Goal: Check status: Check status

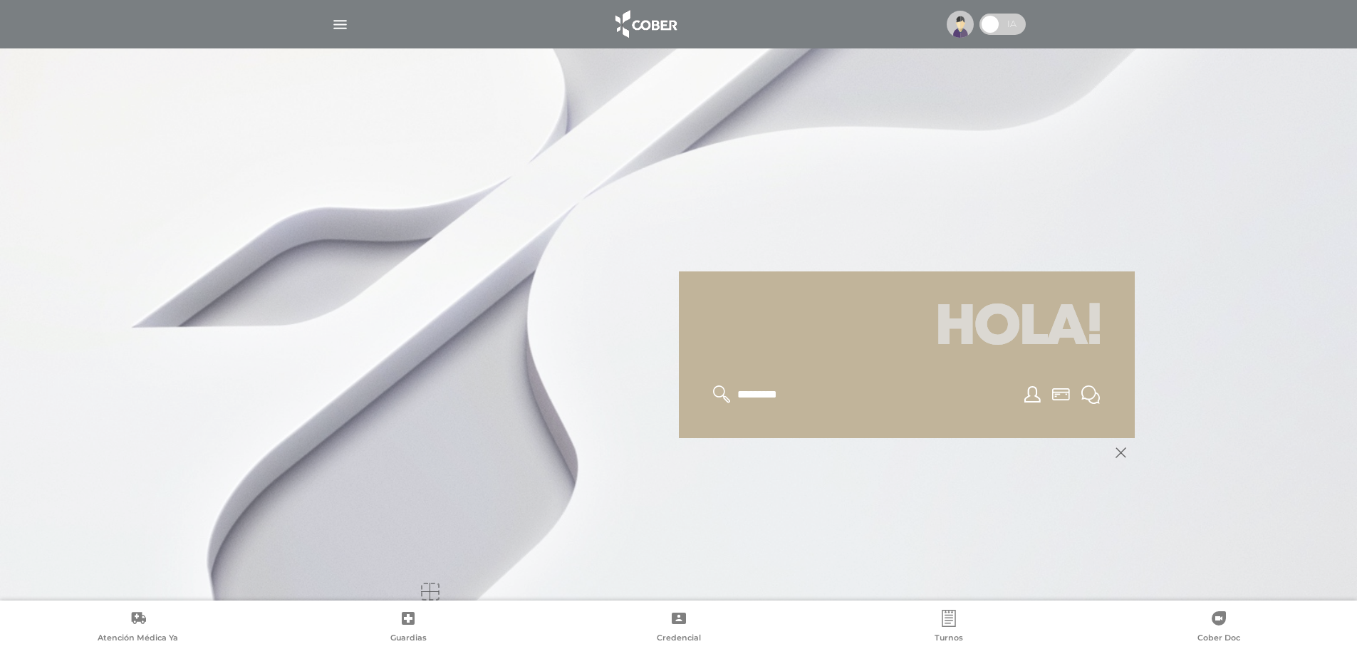
scroll to position [171, 0]
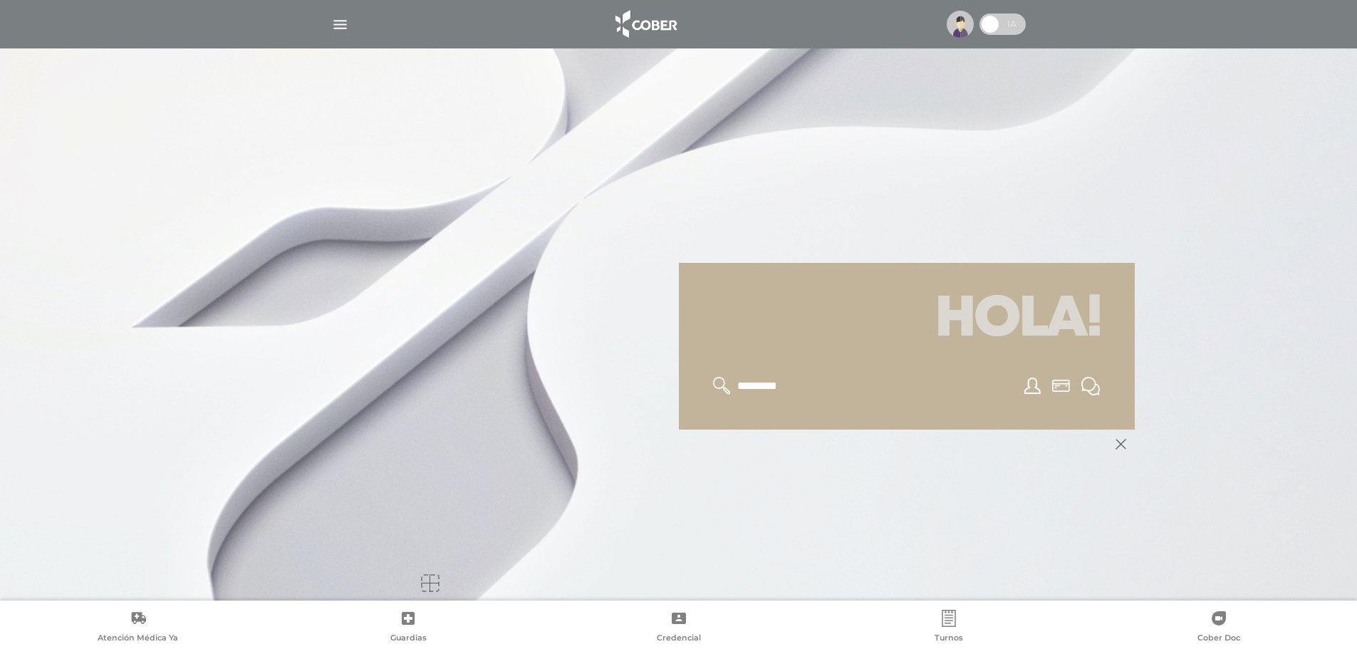
click at [340, 22] on img "button" at bounding box center [340, 25] width 18 height 18
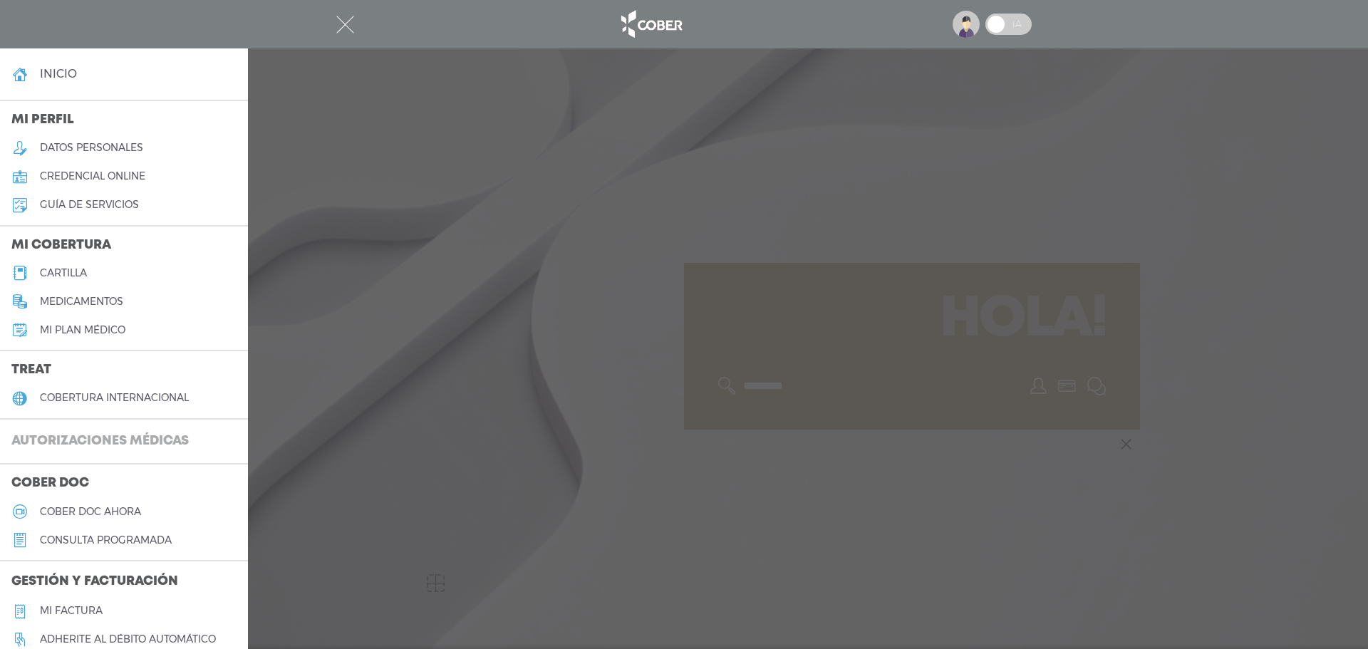
click at [162, 445] on h3 "Autorizaciones médicas" at bounding box center [100, 441] width 200 height 27
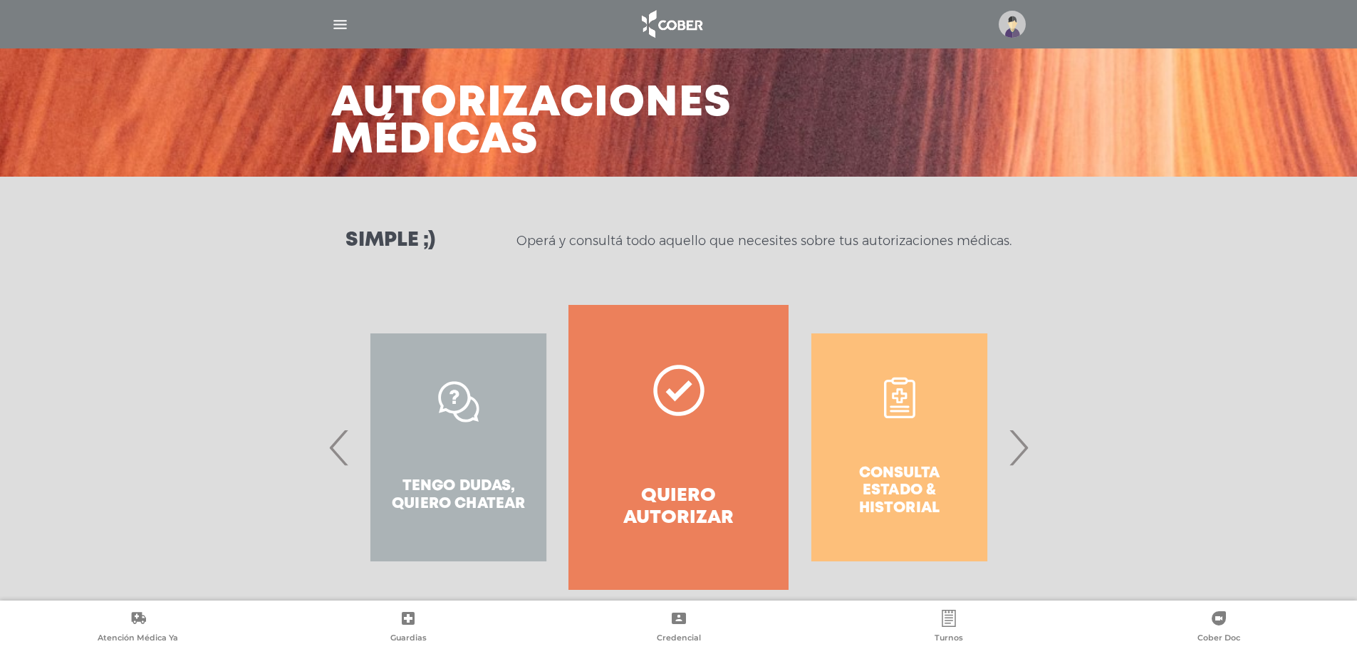
scroll to position [66, 0]
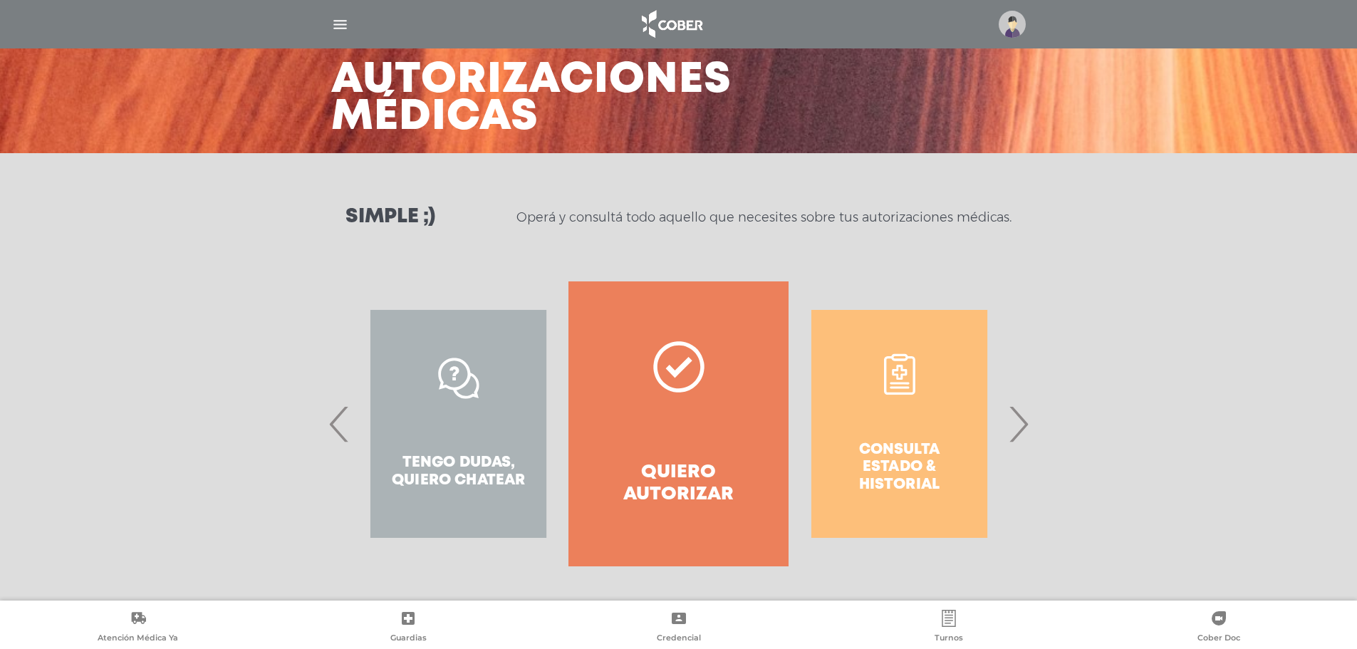
click at [1026, 440] on span "›" at bounding box center [1019, 423] width 28 height 77
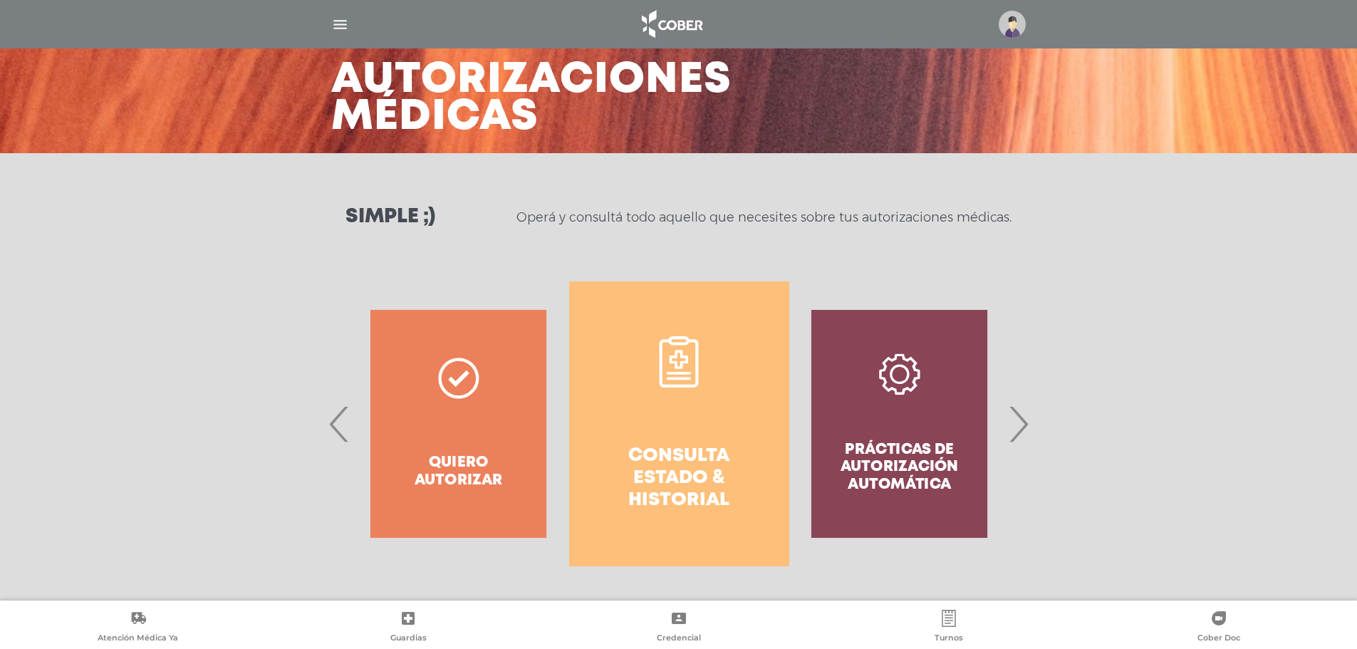
click at [721, 432] on link "Consulta estado & historial" at bounding box center [679, 423] width 220 height 285
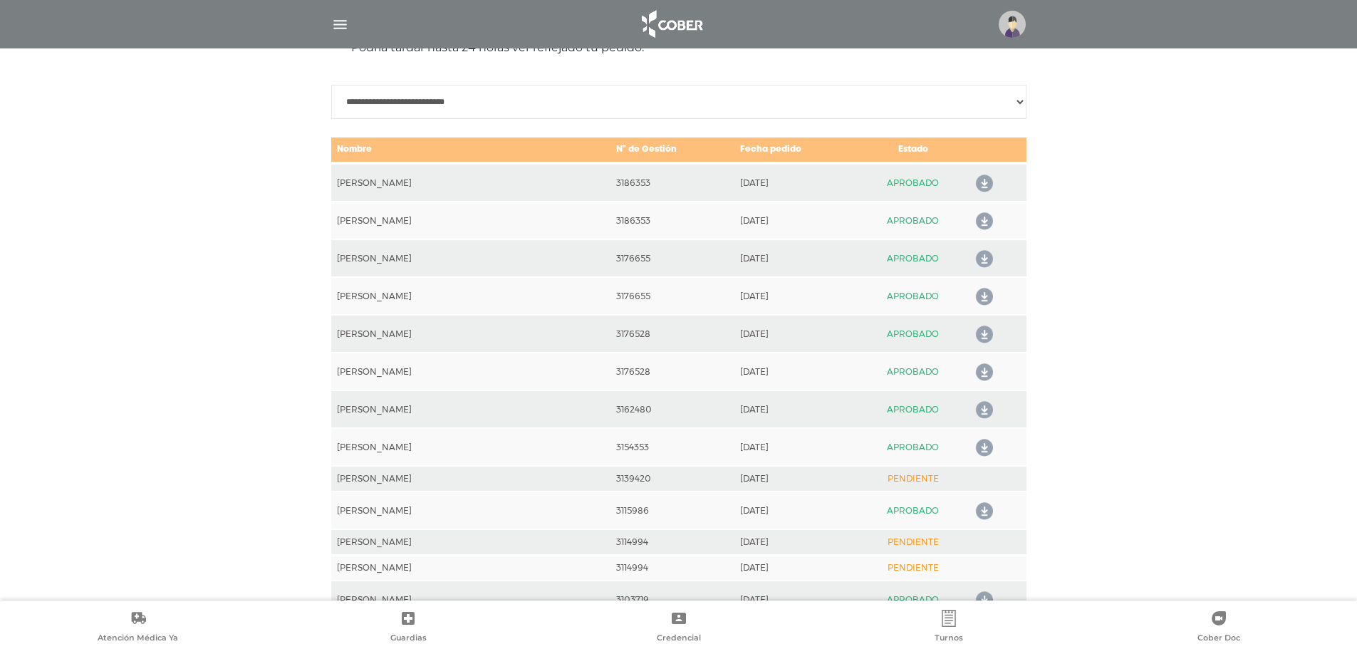
scroll to position [704, 0]
